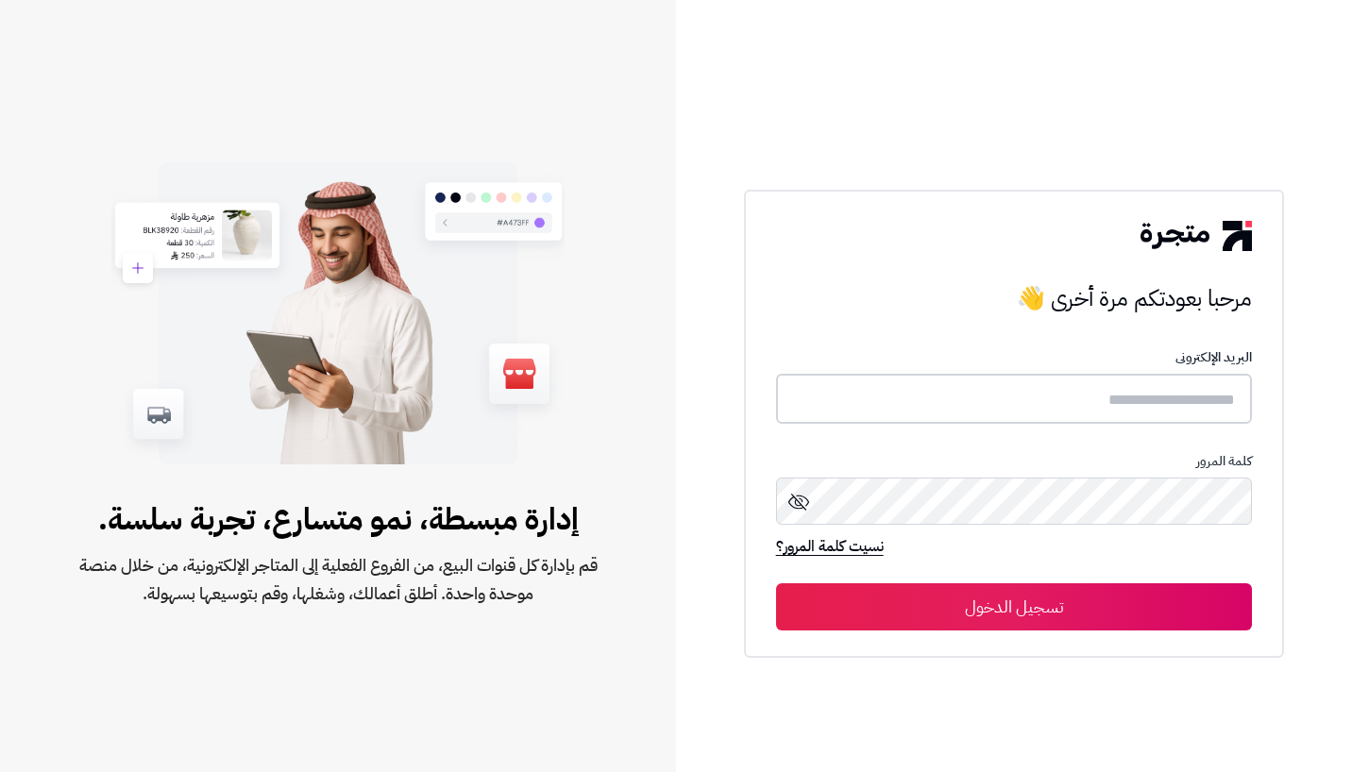
type input "**********"
click at [995, 611] on button "تسجيل الدخول" at bounding box center [1014, 606] width 477 height 47
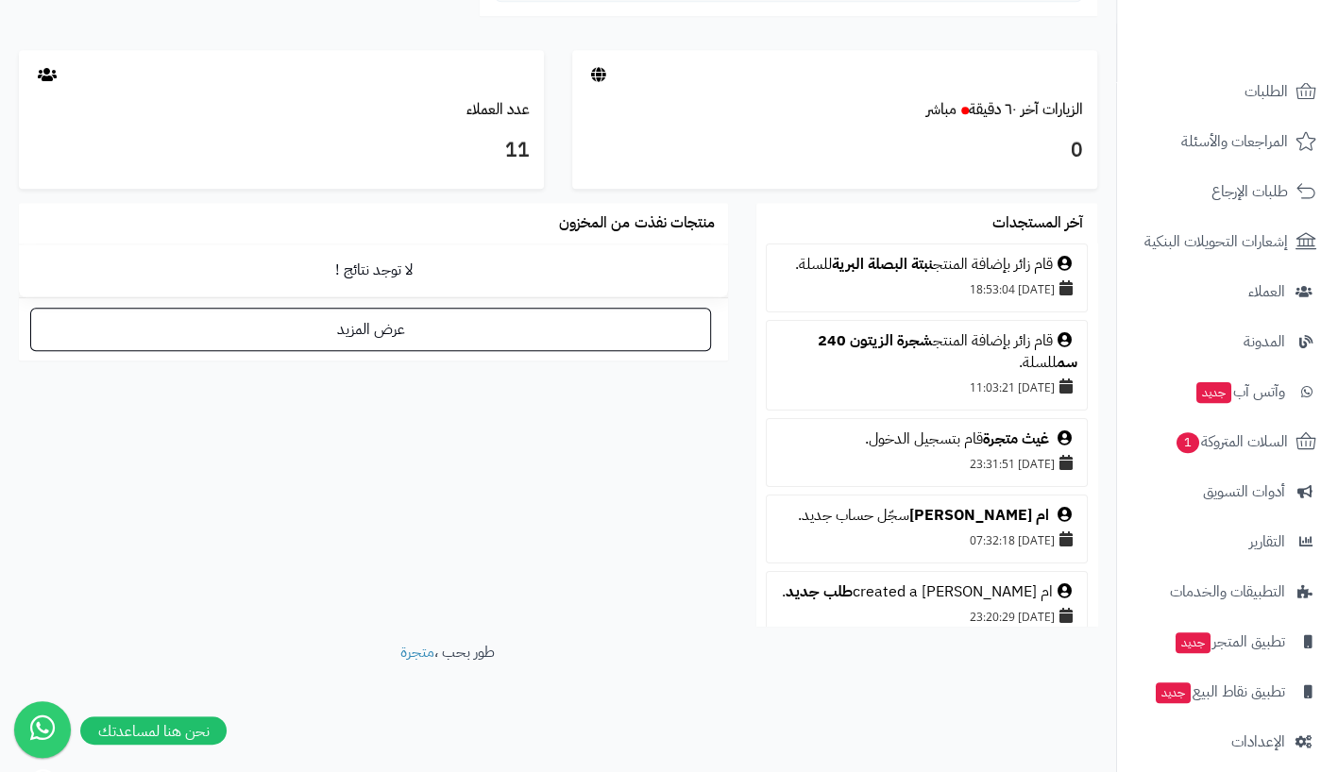
scroll to position [142, 0]
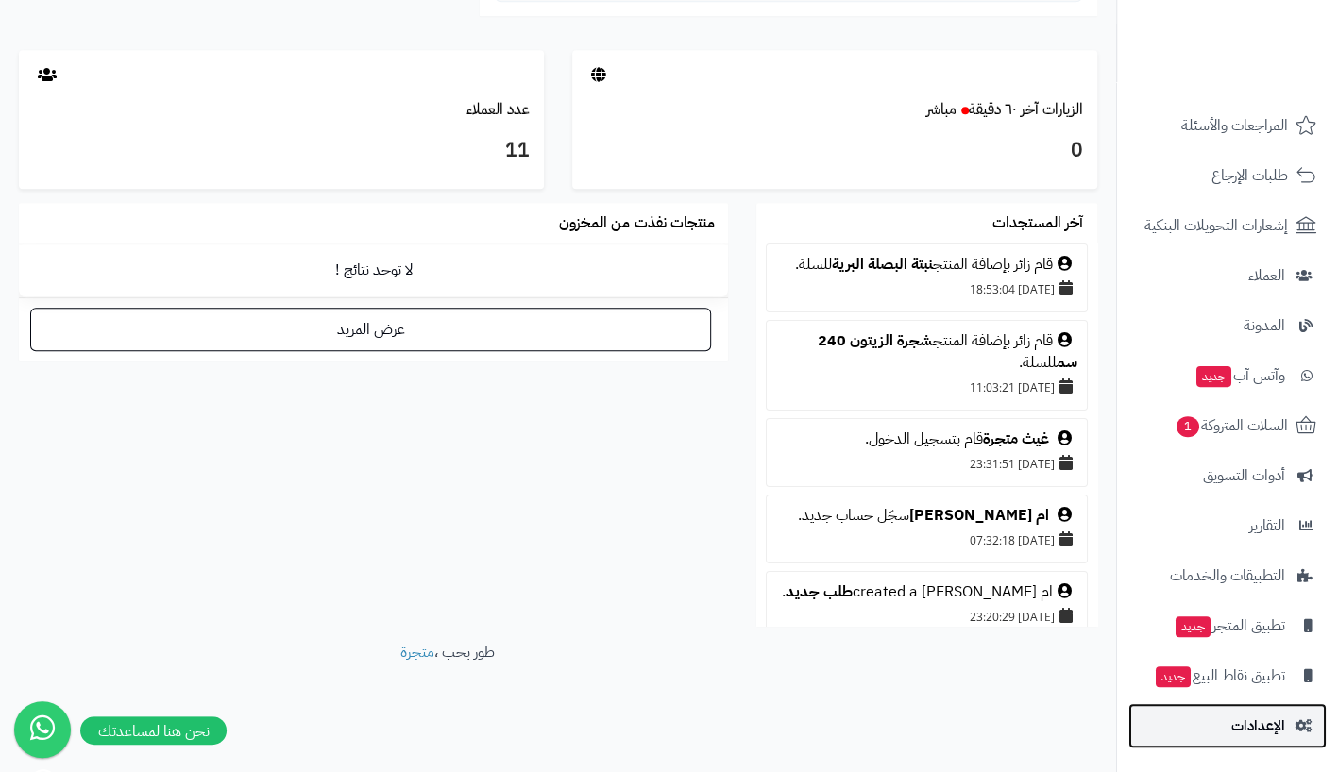
click at [1260, 734] on span "الإعدادات" at bounding box center [1258, 726] width 54 height 26
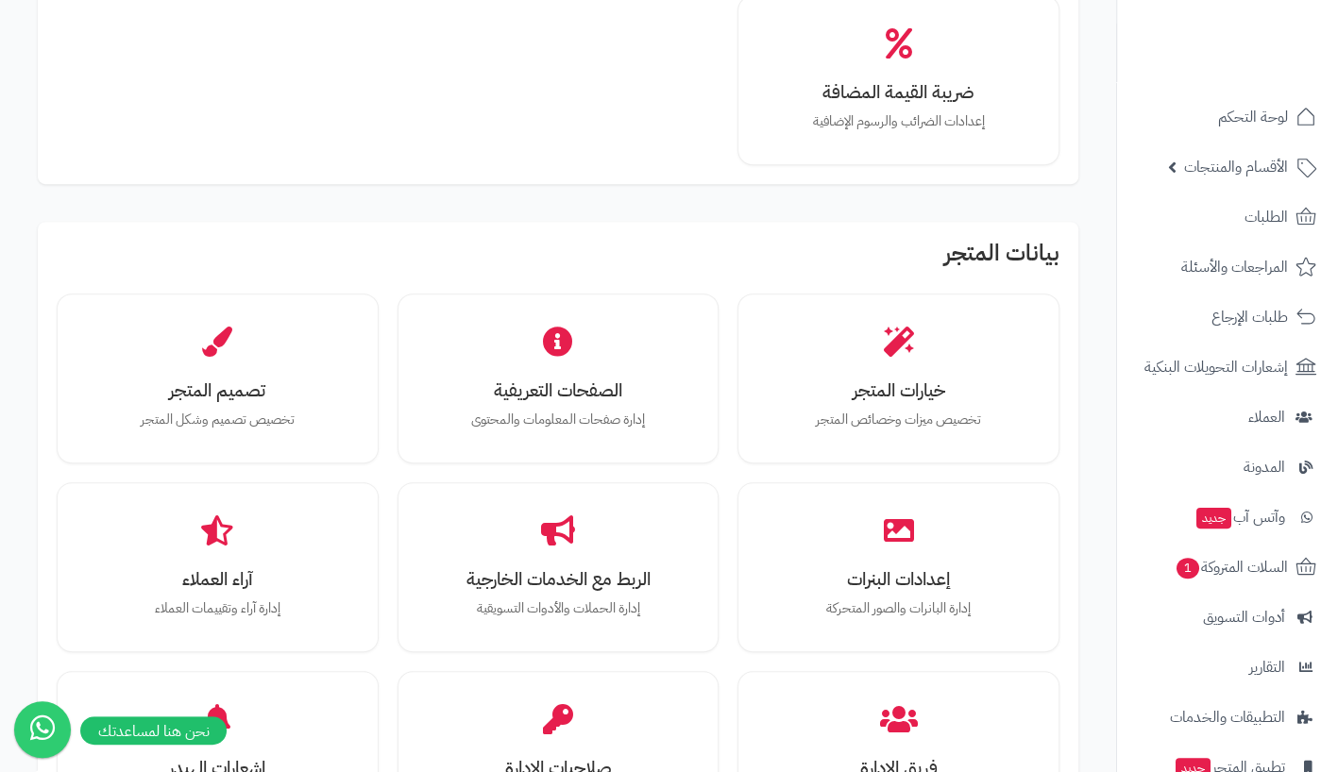
scroll to position [384, 0]
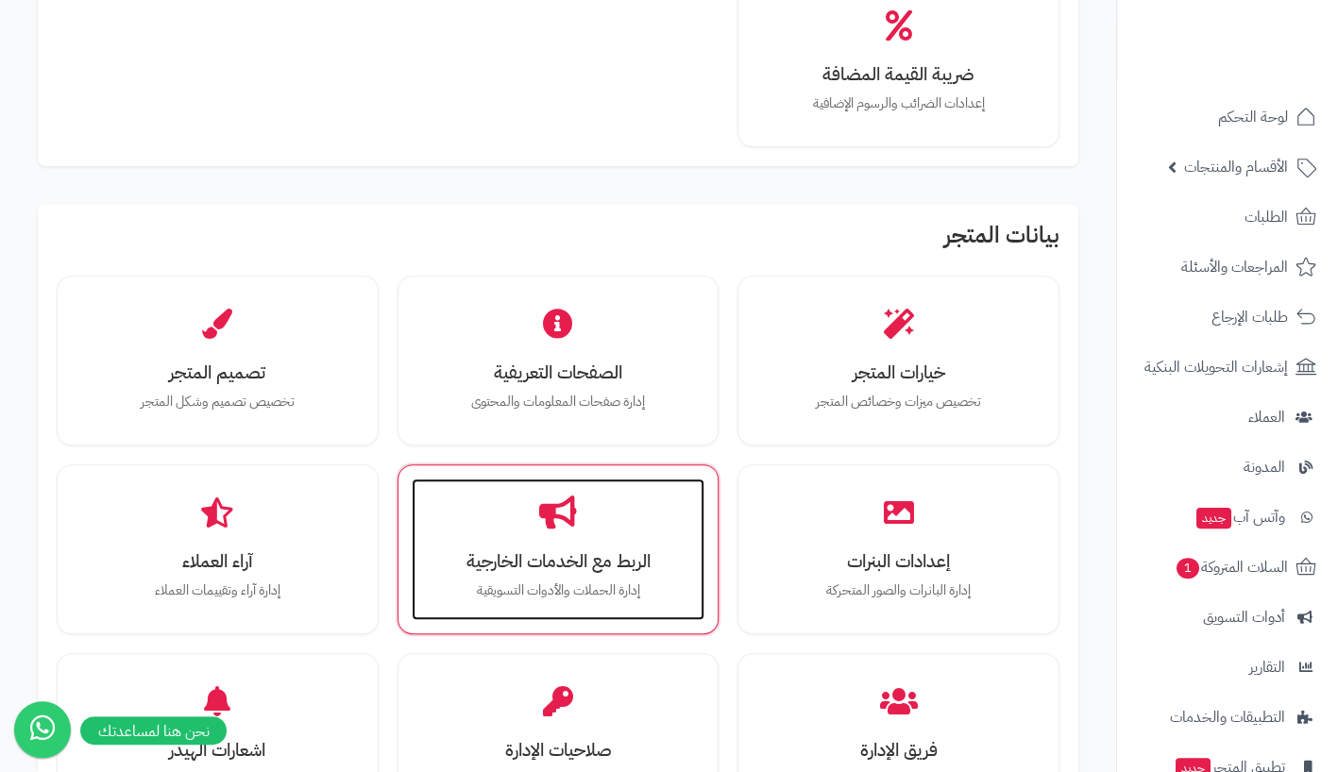
click at [561, 567] on h3 "الربط مع الخدمات الخارجية" at bounding box center [559, 561] width 256 height 20
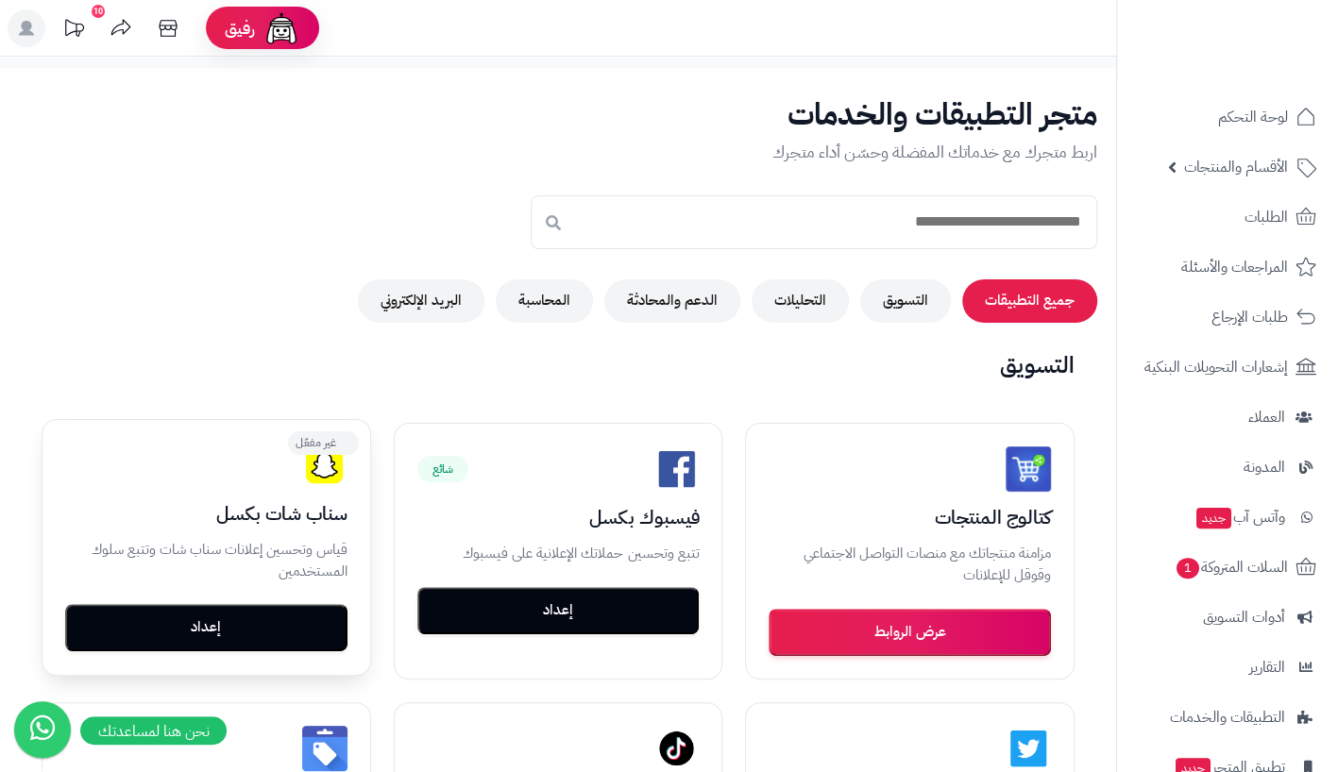
click at [239, 639] on button "إعداد" at bounding box center [206, 627] width 282 height 47
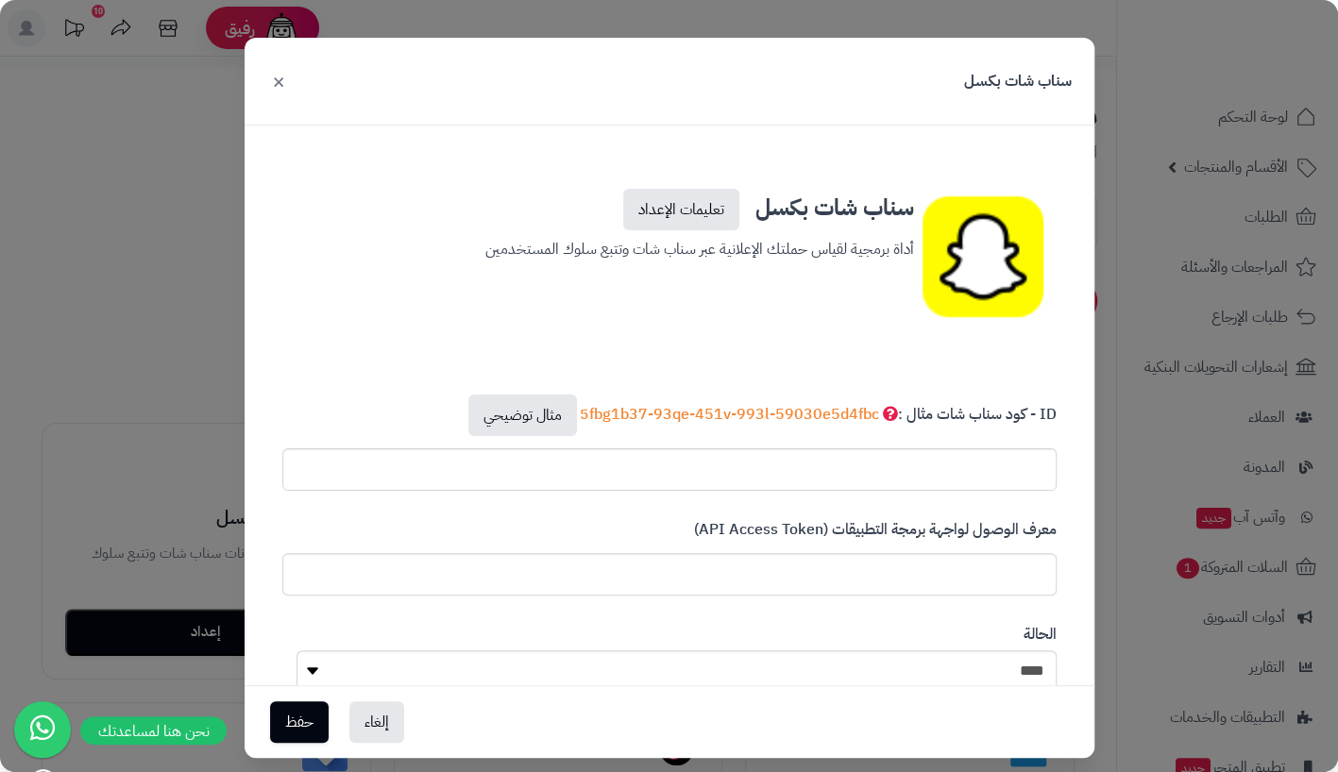
click at [1138, 684] on div "سناب شات بكسل × سناب شات بكسل تعليمات الإعداد أداة برمجية لقياس حملتك الإعلانية…" at bounding box center [669, 386] width 1338 height 772
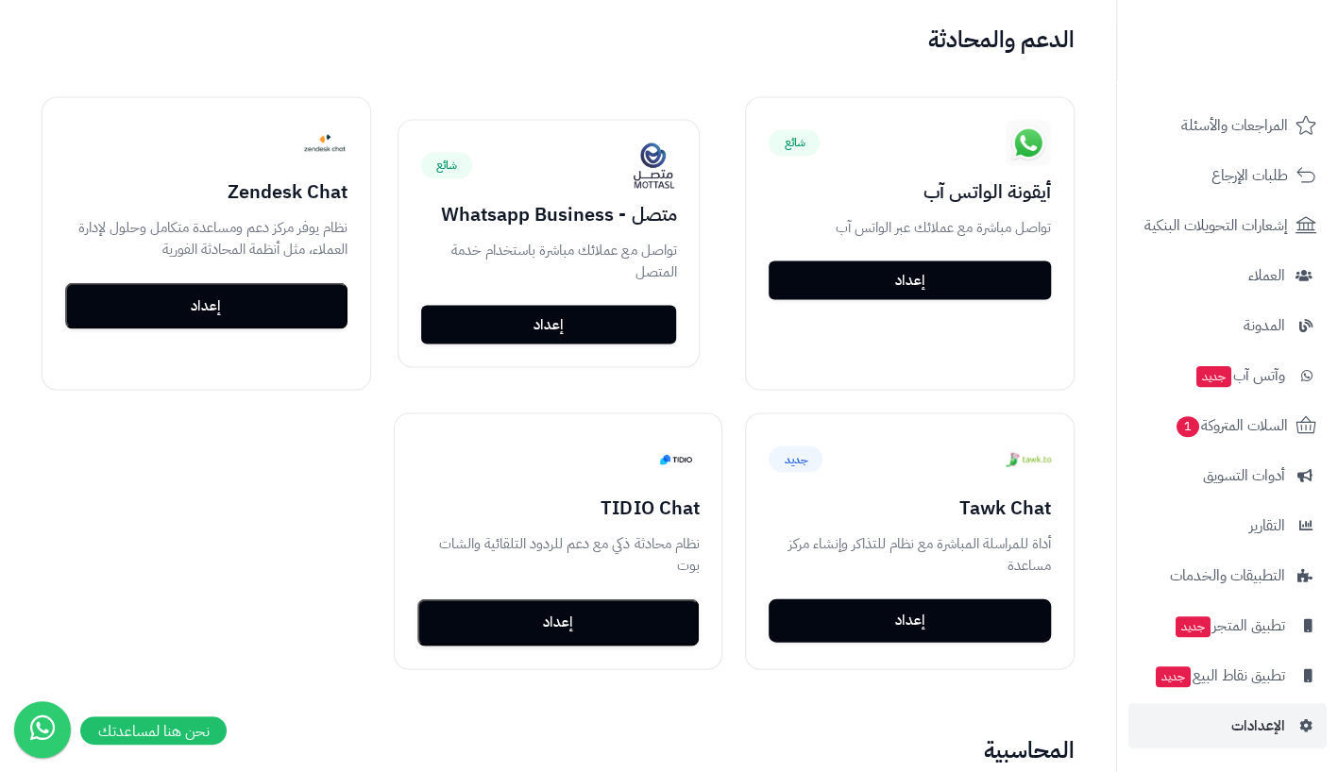
scroll to position [2032, 0]
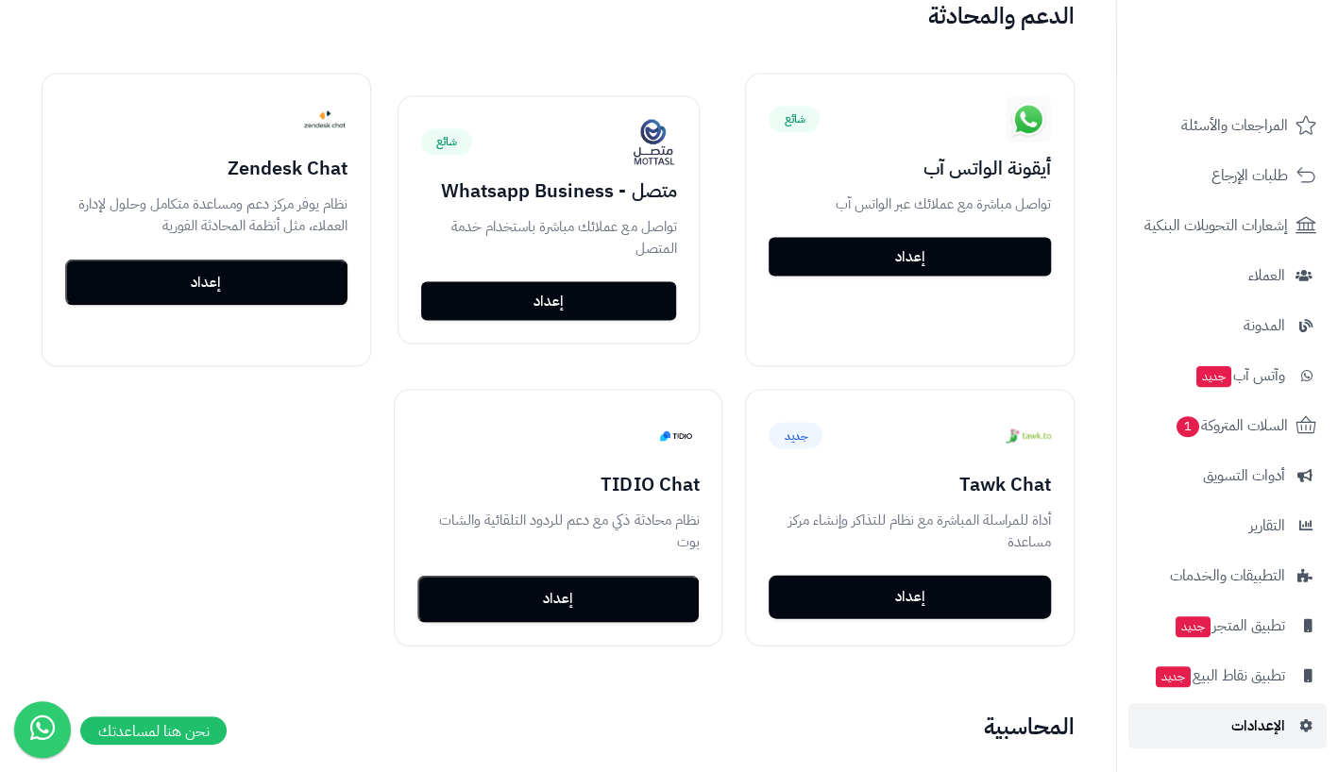
click at [1254, 726] on span "الإعدادات" at bounding box center [1258, 726] width 54 height 26
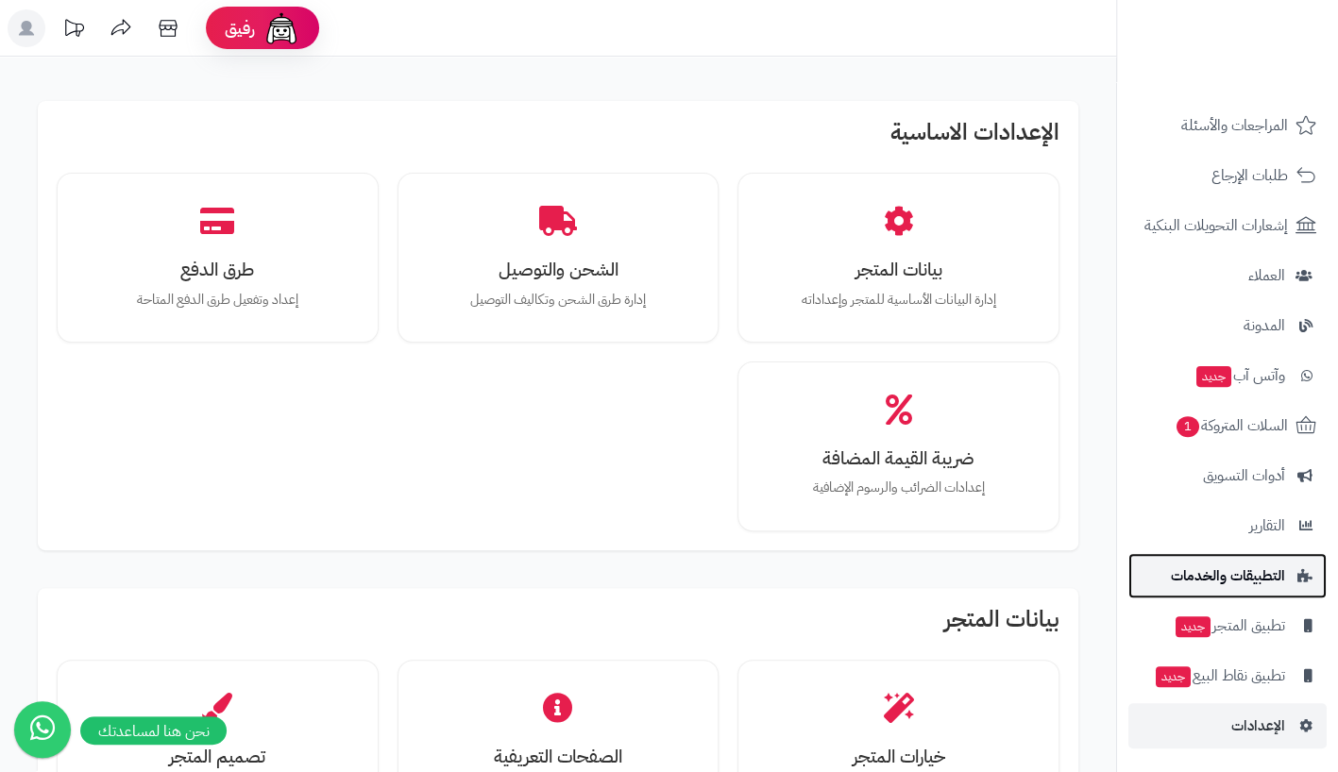
click at [1233, 582] on span "التطبيقات والخدمات" at bounding box center [1228, 576] width 114 height 26
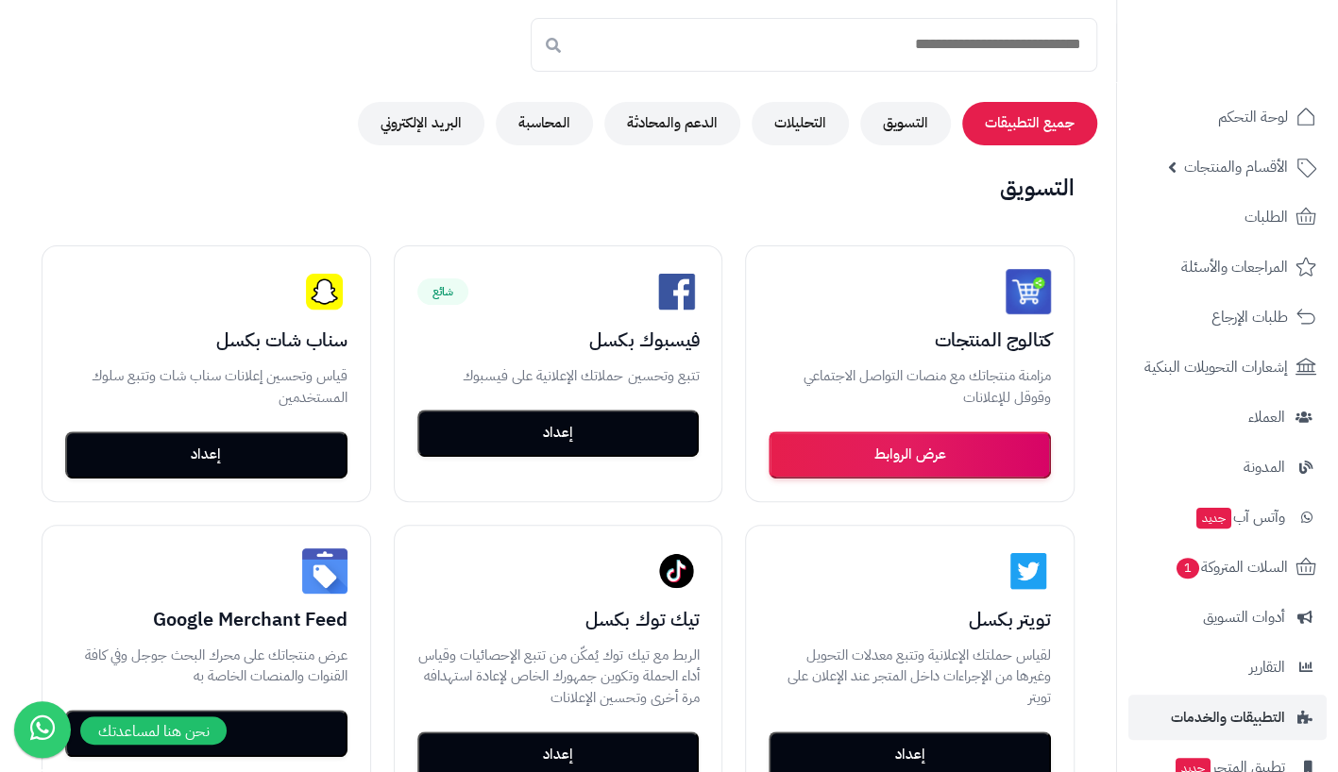
scroll to position [183, 0]
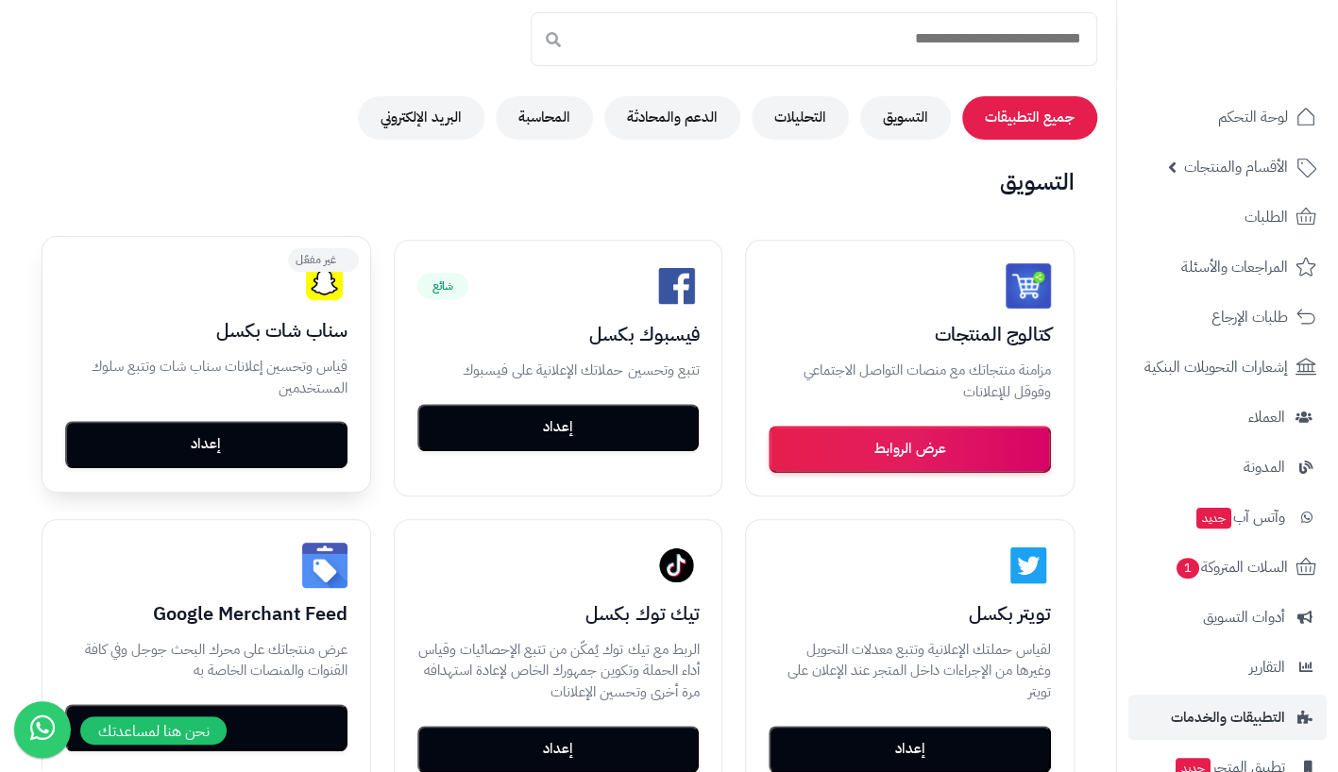
click at [247, 443] on button "إعداد" at bounding box center [206, 444] width 282 height 47
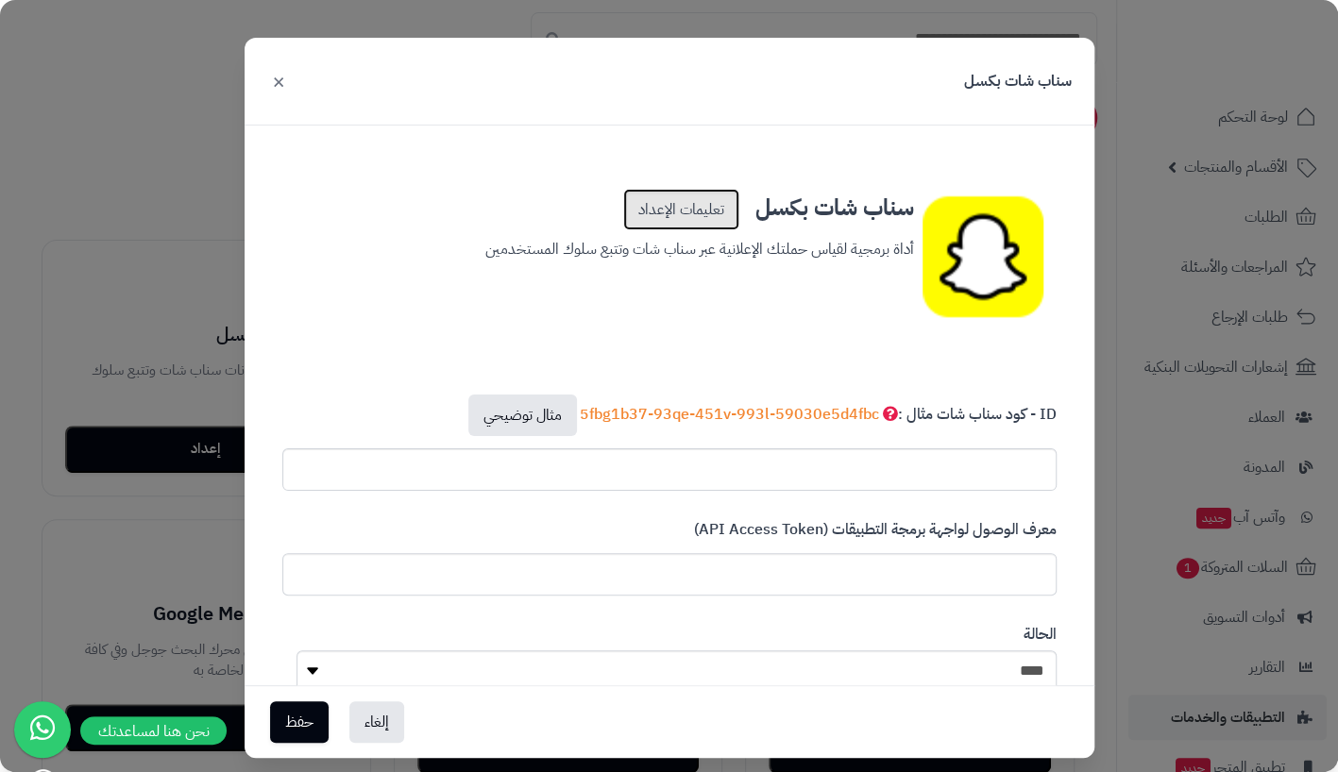
click at [690, 201] on link "تعليمات الإعداد" at bounding box center [681, 210] width 116 height 42
